Goal: Transaction & Acquisition: Obtain resource

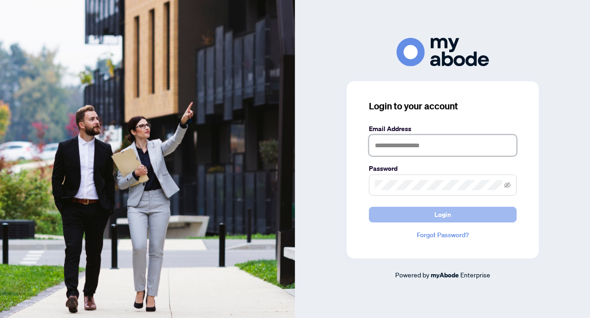
type input "**********"
click at [418, 219] on button "Login" at bounding box center [443, 215] width 148 height 16
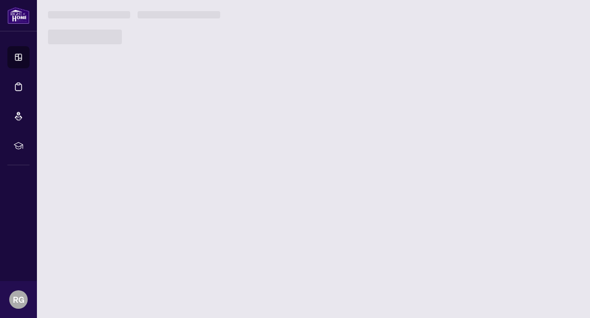
click at [314, 172] on main "You don't have access to this page Please contact your administrator to request…" at bounding box center [313, 159] width 553 height 318
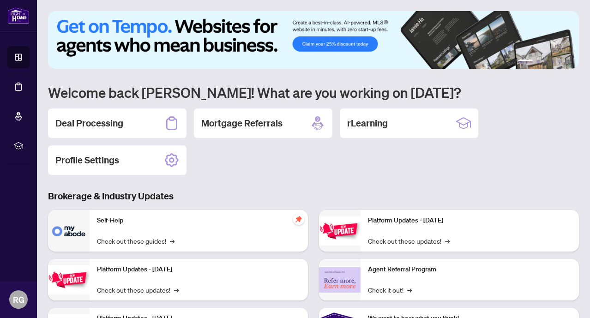
click at [83, 125] on h2 "Deal Processing" at bounding box center [89, 123] width 68 height 13
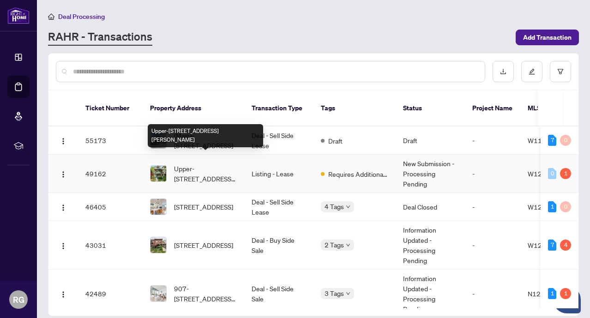
click at [218, 166] on span "Upper-[STREET_ADDRESS][PERSON_NAME]" at bounding box center [205, 173] width 63 height 20
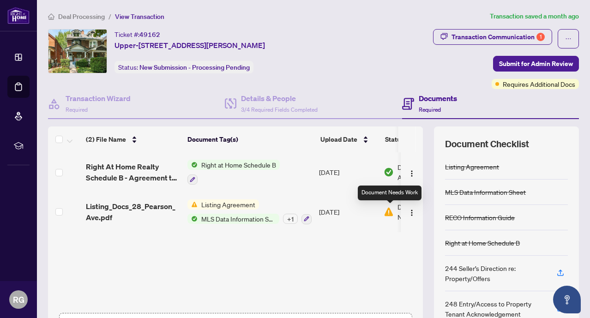
click at [390, 211] on img at bounding box center [389, 212] width 10 height 10
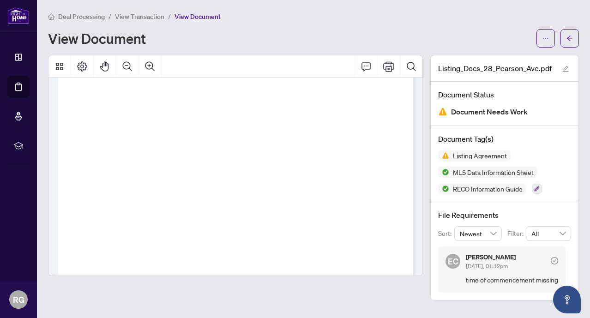
scroll to position [3787, 0]
click at [573, 40] on button "button" at bounding box center [570, 38] width 18 height 18
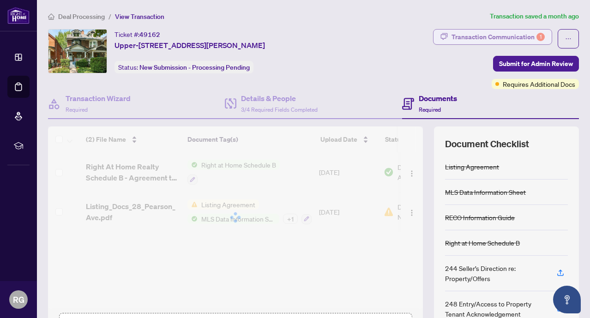
click at [525, 37] on div "Transaction Communication 1" at bounding box center [498, 37] width 93 height 15
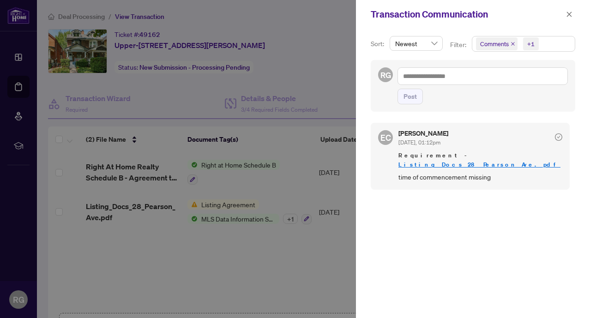
click at [309, 75] on div at bounding box center [295, 159] width 590 height 318
click at [570, 18] on icon "close" at bounding box center [569, 14] width 6 height 6
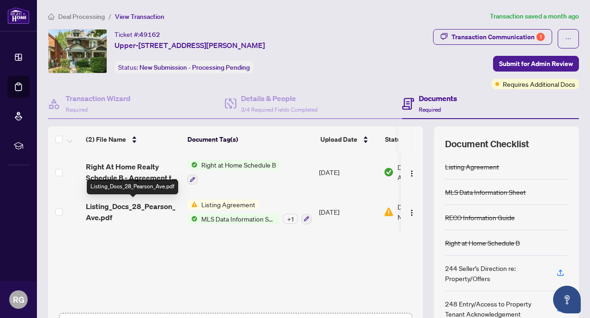
click at [133, 207] on span "Listing_Docs_28_Pearson_Ave.pdf" at bounding box center [133, 212] width 94 height 22
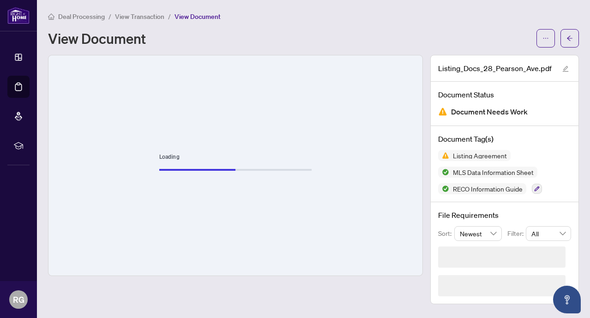
click at [356, 108] on div "Loading" at bounding box center [235, 165] width 374 height 220
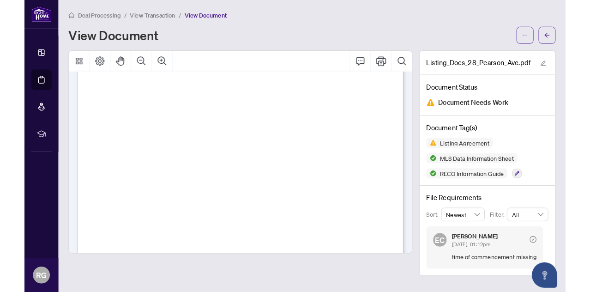
scroll to position [28, 0]
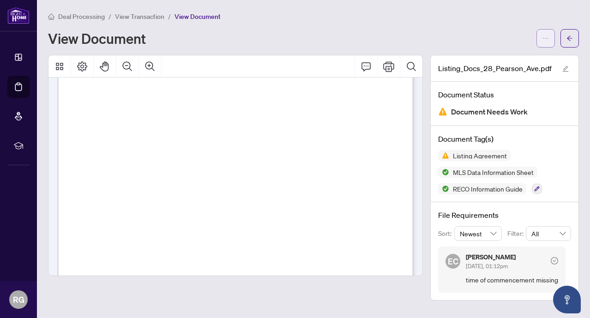
click at [544, 39] on icon "ellipsis" at bounding box center [546, 38] width 6 height 6
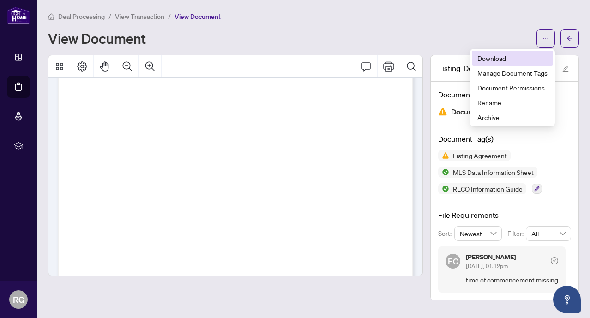
click at [504, 59] on span "Download" at bounding box center [512, 58] width 70 height 10
